Goal: Information Seeking & Learning: Find specific fact

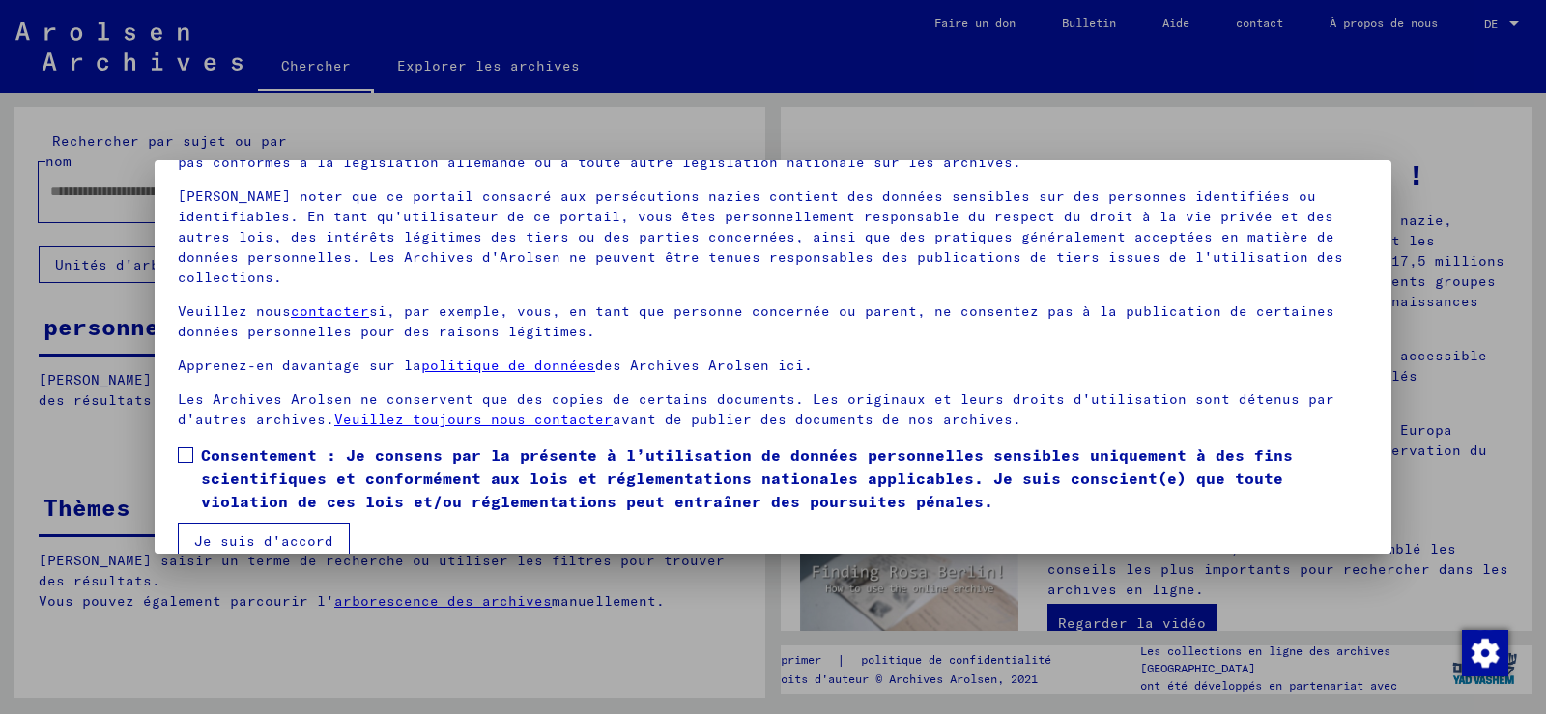
scroll to position [124, 0]
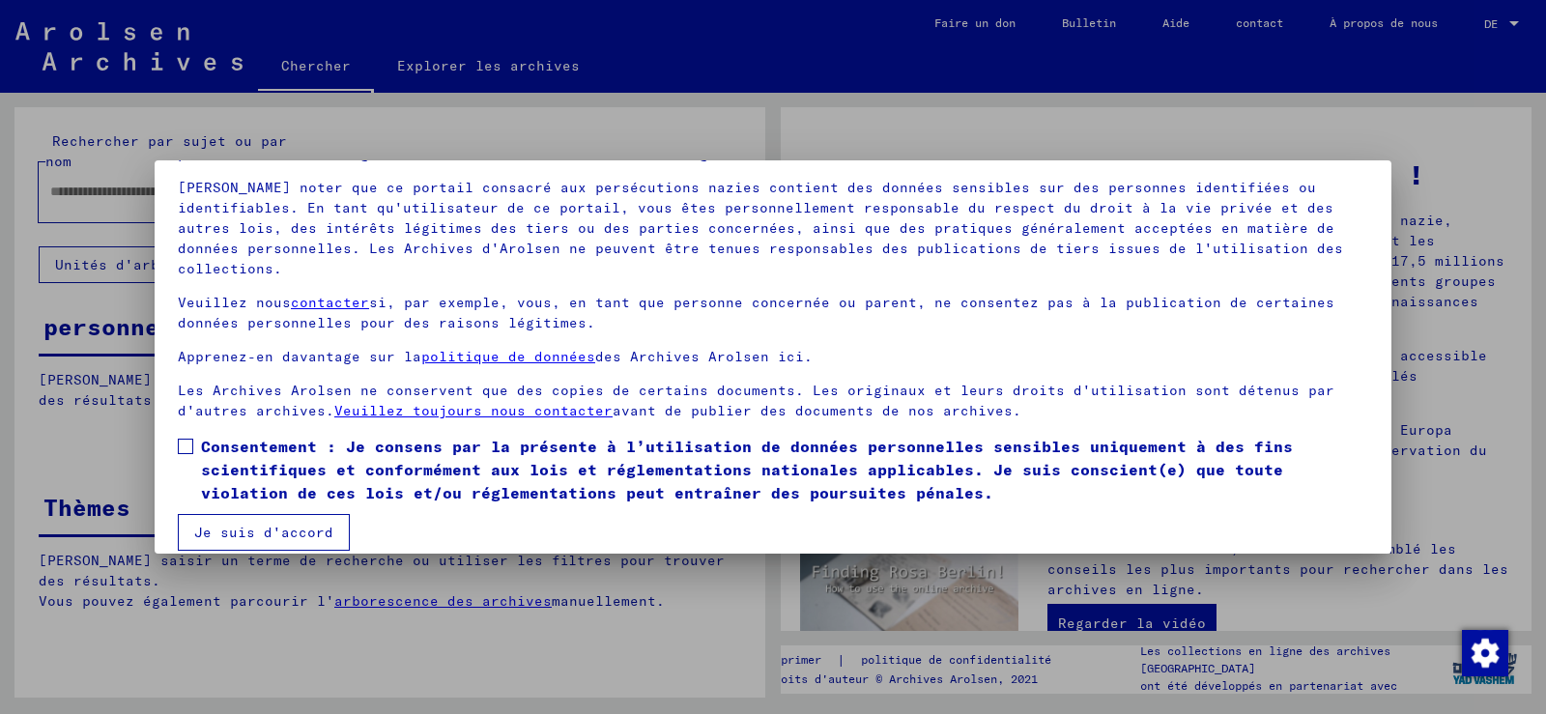
click at [185, 439] on span at bounding box center [185, 446] width 15 height 15
click at [240, 524] on font "Je suis d'accord" at bounding box center [263, 532] width 139 height 17
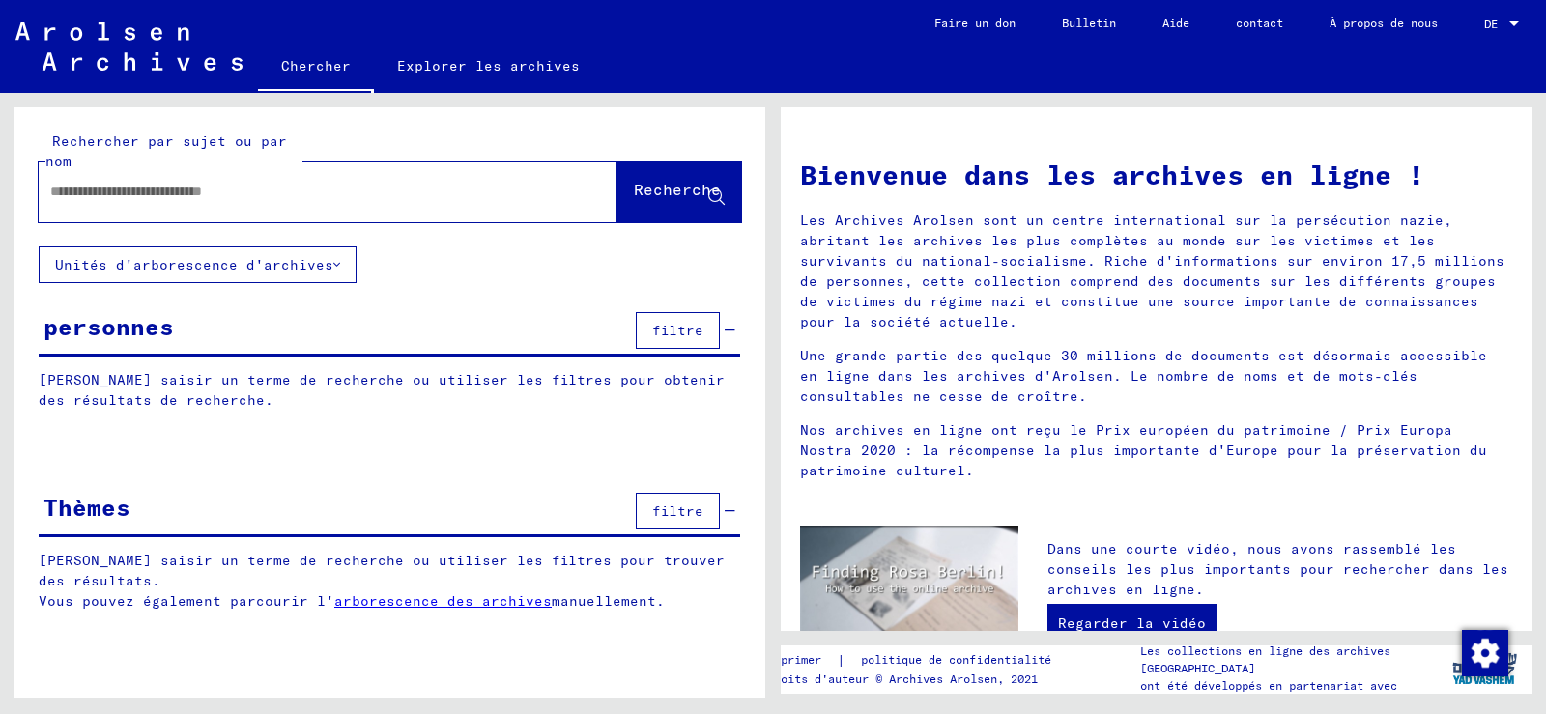
click at [228, 185] on input "text" at bounding box center [304, 192] width 509 height 20
type input "*****"
click at [634, 195] on font "Recherche" at bounding box center [677, 189] width 87 height 19
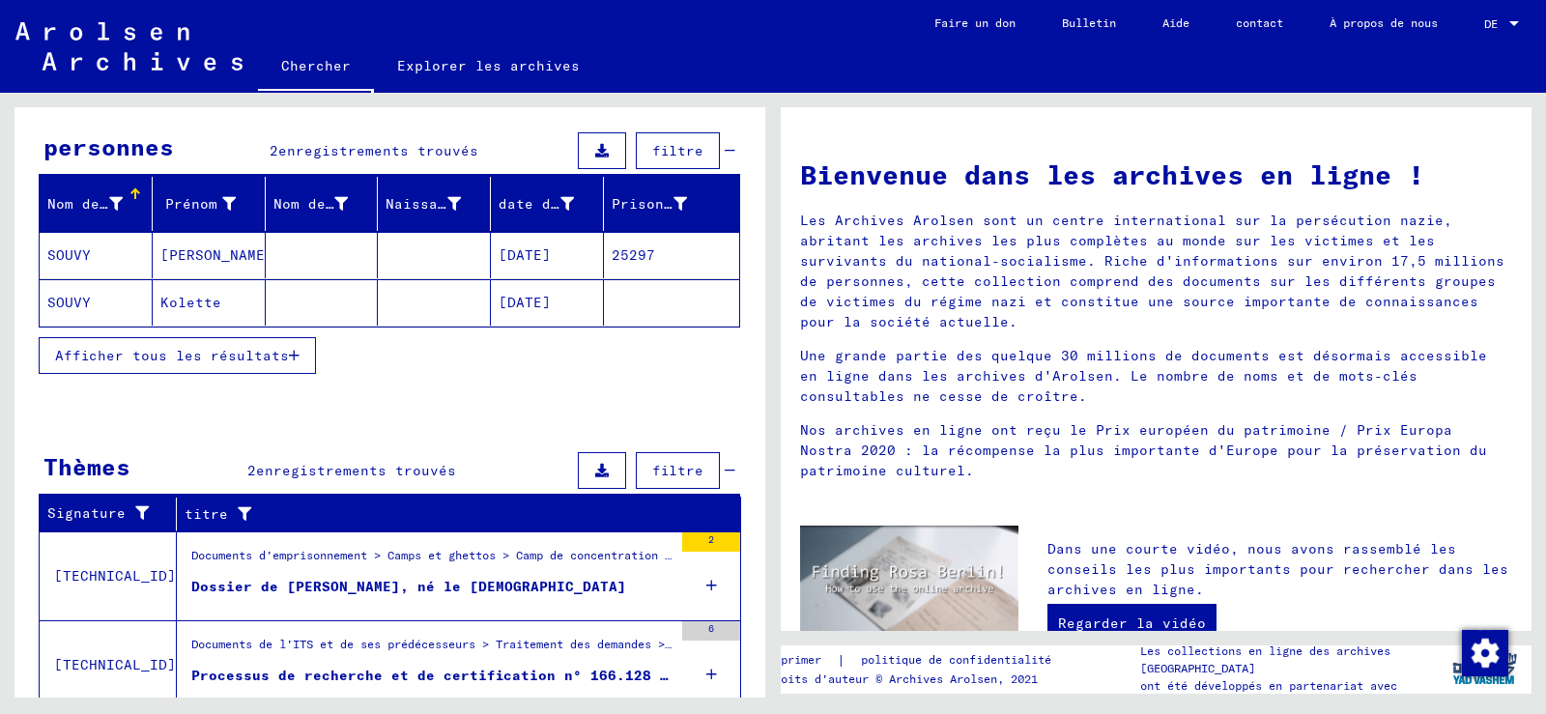
scroll to position [249, 0]
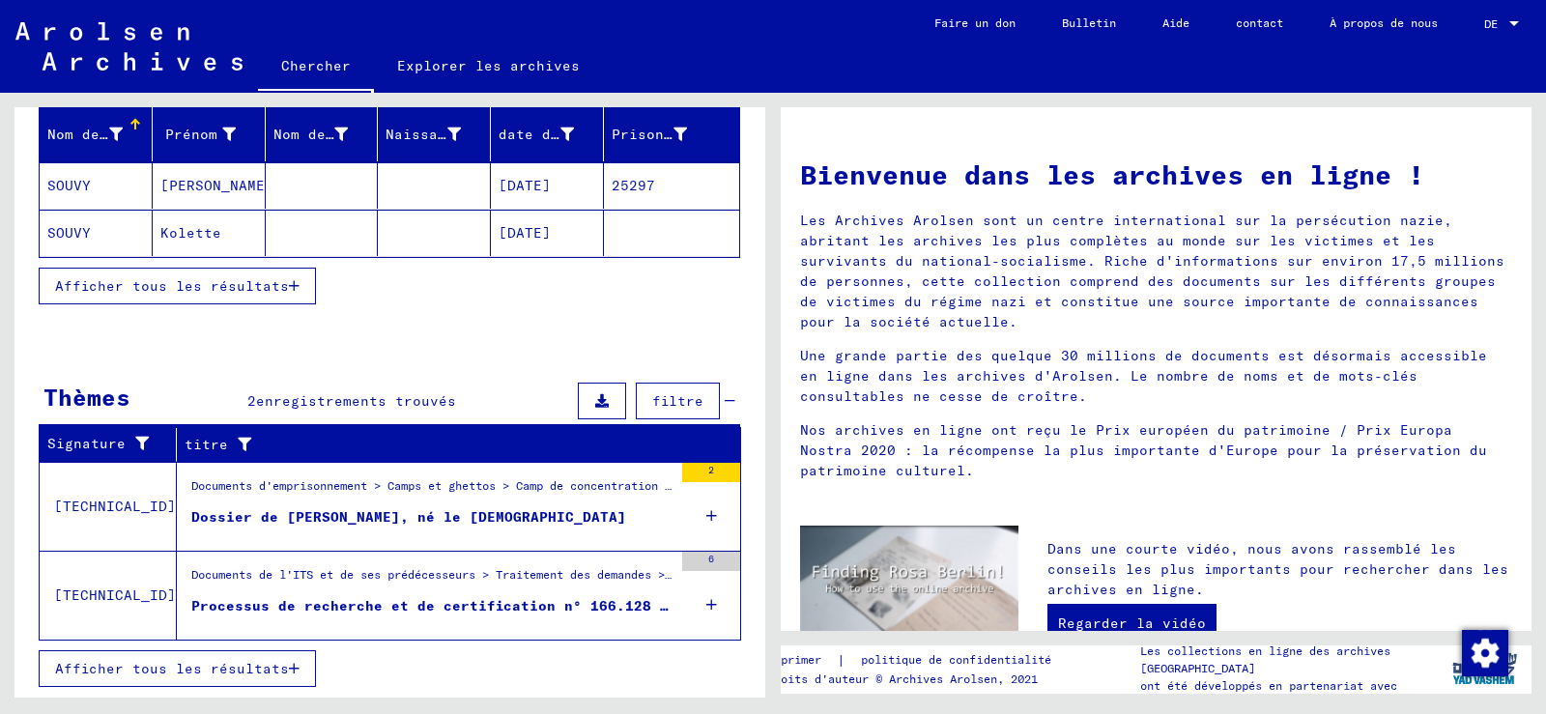
click at [128, 664] on font "Afficher tous les résultats" at bounding box center [172, 668] width 234 height 17
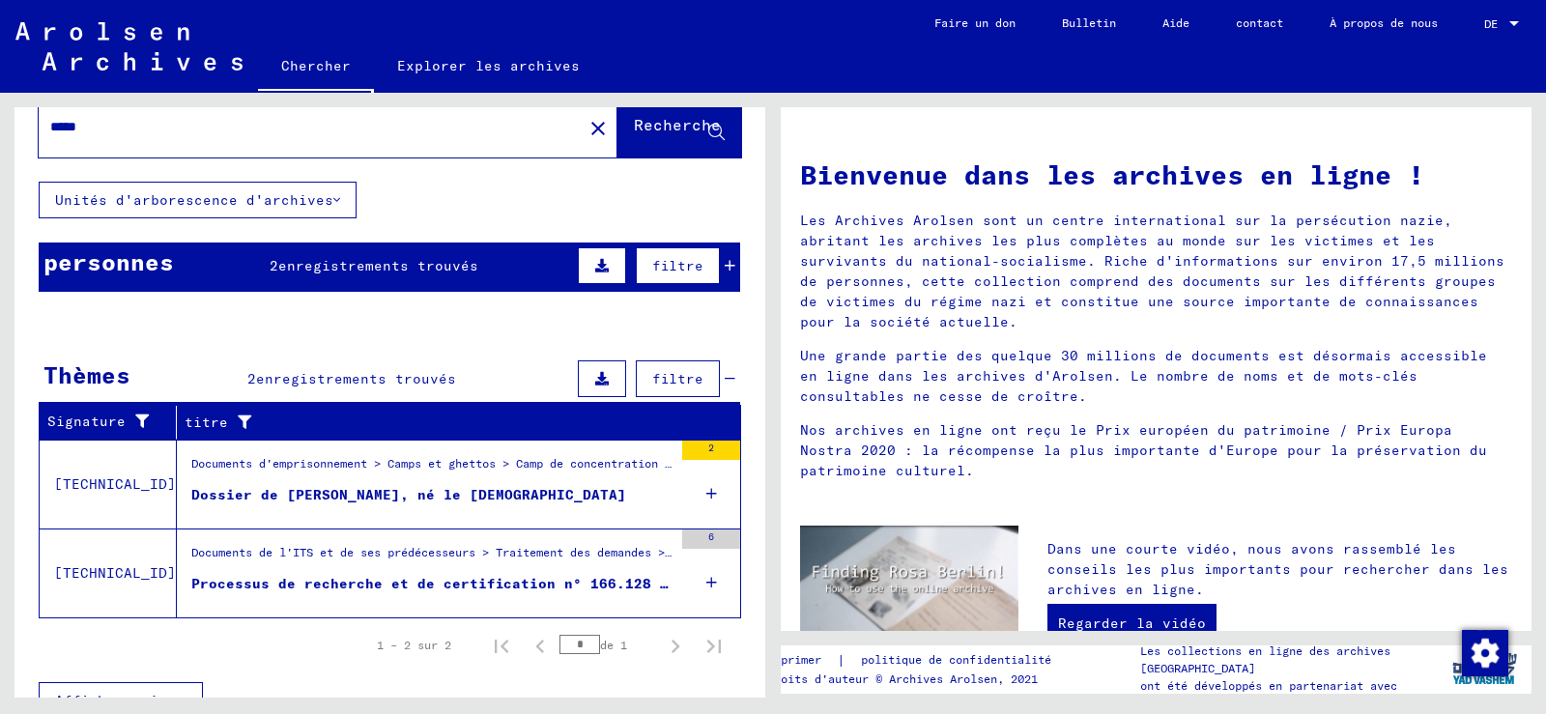
scroll to position [97, 0]
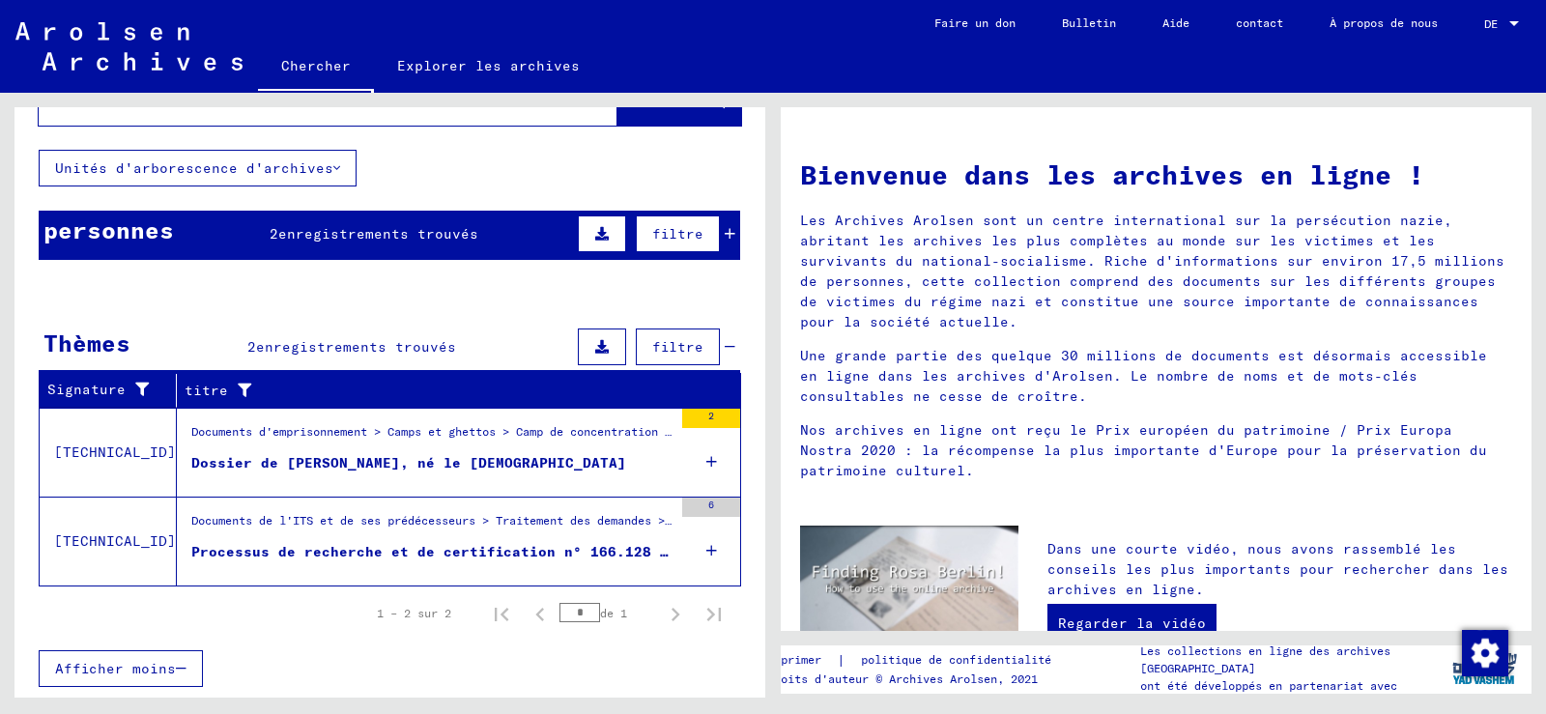
click at [87, 544] on font "[TECHNICAL_ID]" at bounding box center [115, 540] width 122 height 17
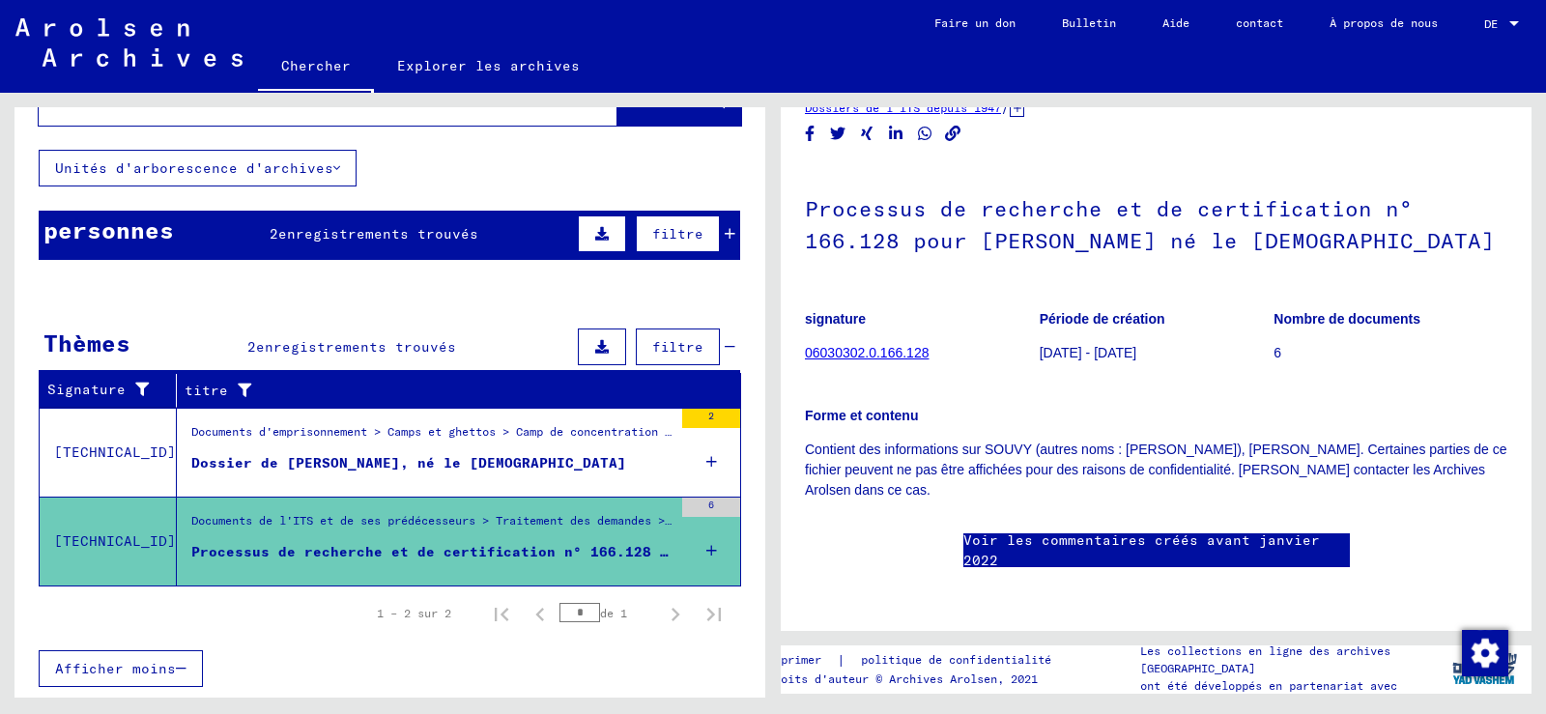
scroll to position [165, 0]
click at [862, 345] on font "06030302.0.166.128" at bounding box center [867, 352] width 124 height 15
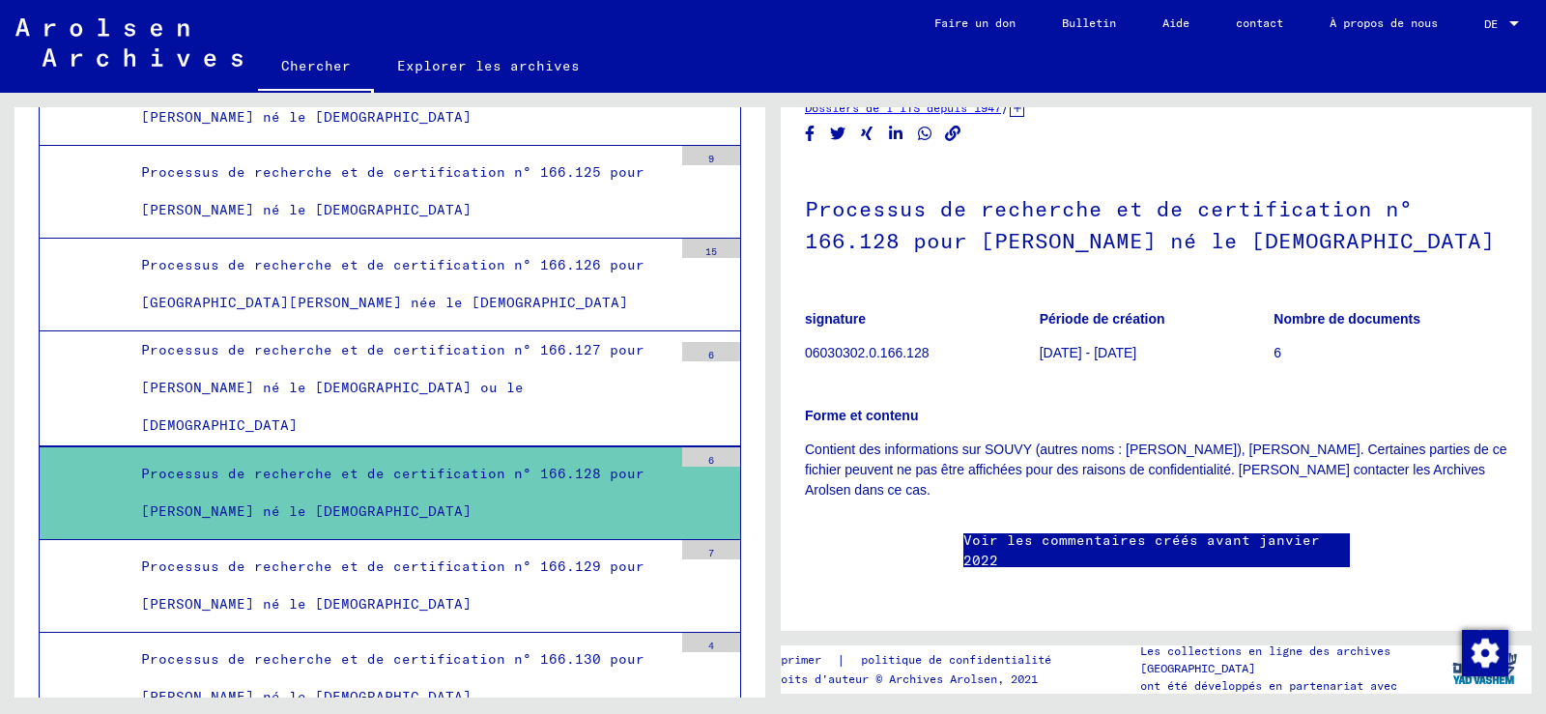
scroll to position [165, 0]
click at [1041, 531] on font "Voir les commentaires créés avant janvier 2022" at bounding box center [1141, 550] width 357 height 38
